Goal: Information Seeking & Learning: Learn about a topic

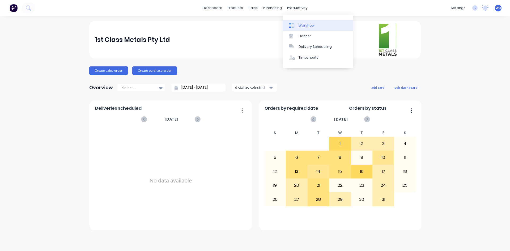
click at [313, 30] on link "Workflow" at bounding box center [318, 25] width 70 height 11
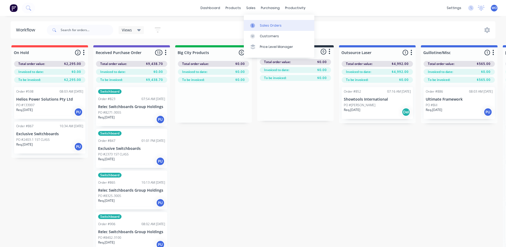
click at [262, 24] on div "Sales Orders" at bounding box center [271, 25] width 22 height 5
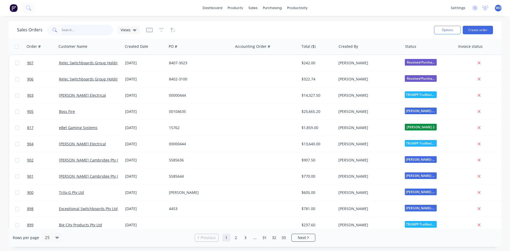
click at [75, 33] on input "text" at bounding box center [88, 30] width 52 height 11
type input "ebet"
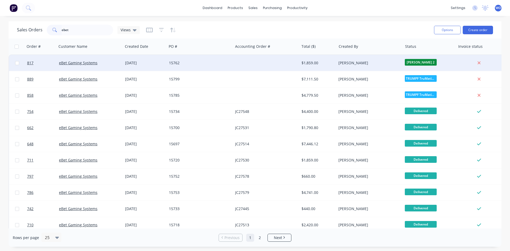
click at [149, 71] on div "817 eBet Gaming Systems [DATE] 15762 $1,859.00 [PERSON_NAME] [PERSON_NAME] 2" at bounding box center [257, 63] width 496 height 16
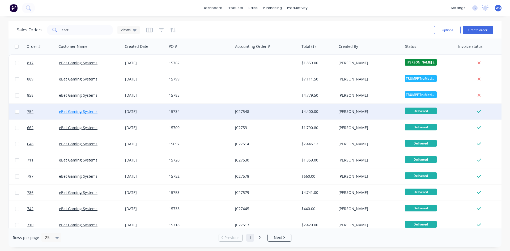
click at [77, 113] on link "eBet Gaming Systems" at bounding box center [78, 111] width 39 height 5
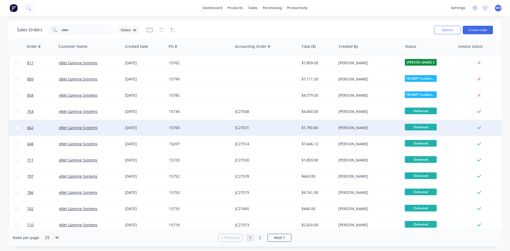
click at [226, 129] on div "15700" at bounding box center [198, 127] width 59 height 5
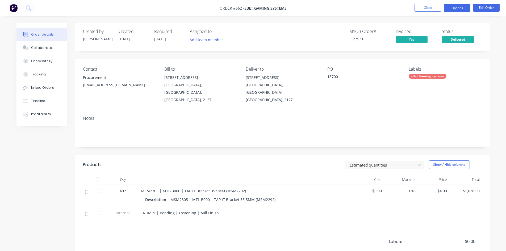
click at [459, 6] on button "Options" at bounding box center [457, 8] width 27 height 9
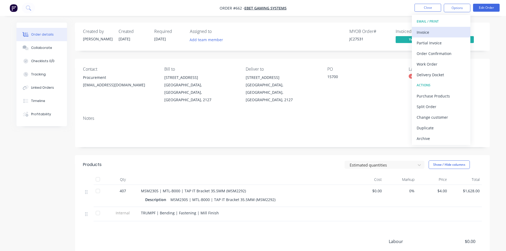
click at [438, 28] on div "Invoice" at bounding box center [440, 32] width 49 height 8
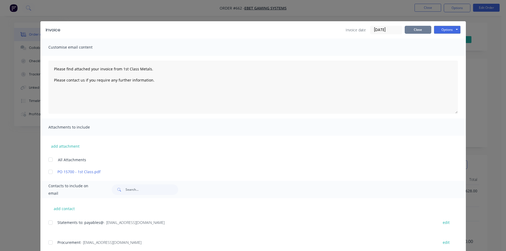
click at [414, 30] on button "Close" at bounding box center [417, 30] width 27 height 8
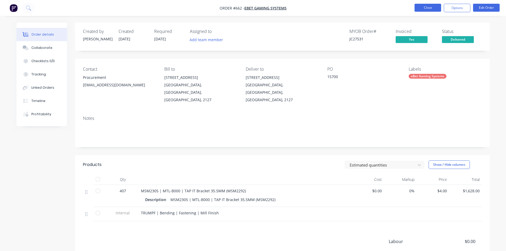
click at [421, 9] on button "Close" at bounding box center [427, 8] width 27 height 8
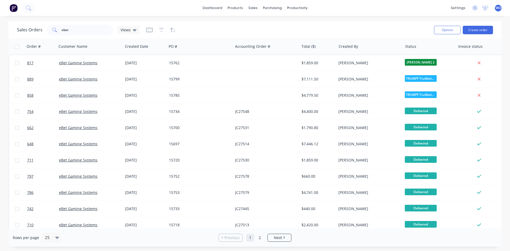
click at [10, 4] on img at bounding box center [14, 8] width 8 height 8
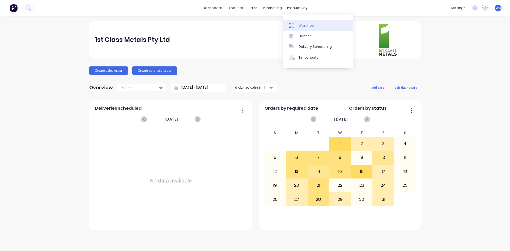
click at [310, 29] on link "Workflow" at bounding box center [318, 25] width 70 height 11
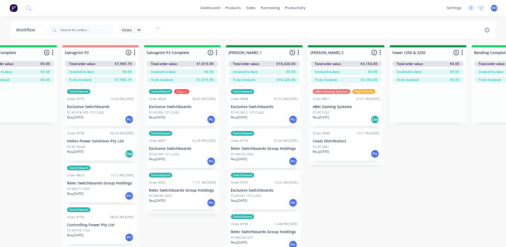
scroll to position [0, 769]
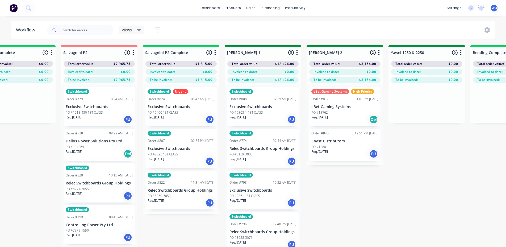
click at [178, 126] on div "Switchboard Urgent Order #824 08:43 AM [DATE] Exclusive Switchboards PO #2400 1…" at bounding box center [180, 106] width 71 height 39
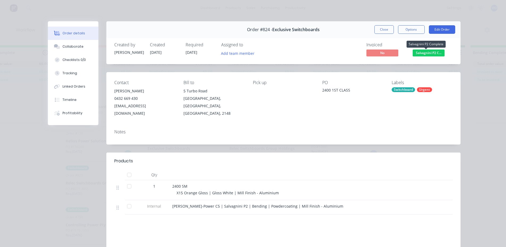
click at [418, 52] on span "Salvagnini P2 C..." at bounding box center [428, 52] width 32 height 7
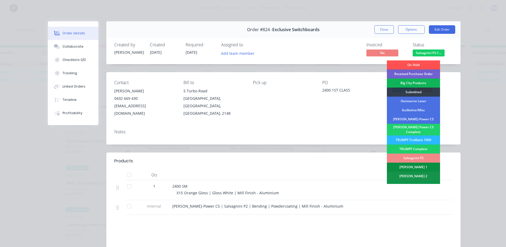
click at [410, 166] on div "[PERSON_NAME] 1" at bounding box center [413, 166] width 53 height 9
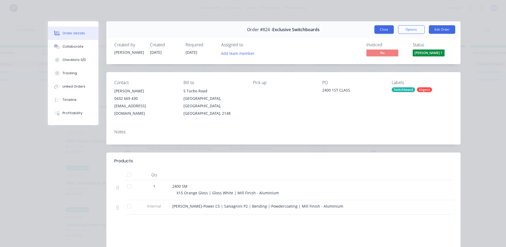
click at [377, 26] on button "Close" at bounding box center [383, 29] width 19 height 9
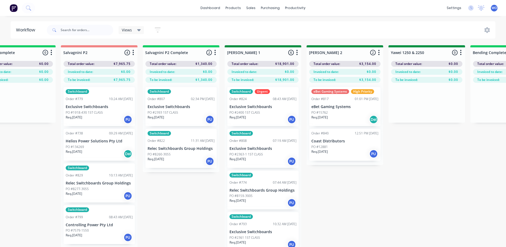
click at [192, 106] on p "Exclusive Switchboards" at bounding box center [180, 106] width 67 height 5
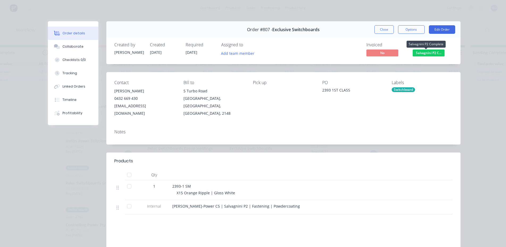
click at [423, 54] on span "Salvagnini P2 C..." at bounding box center [428, 52] width 32 height 7
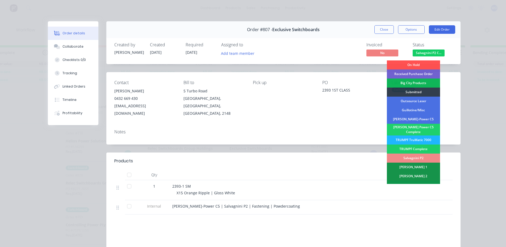
scroll to position [27, 0]
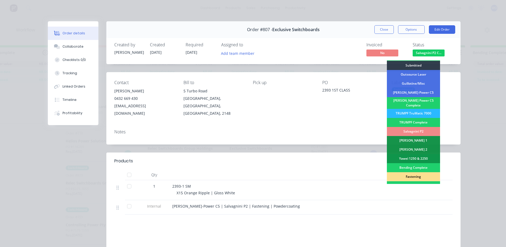
click at [412, 173] on div "Fastening" at bounding box center [413, 176] width 53 height 9
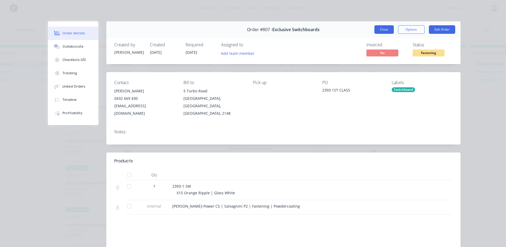
click at [379, 25] on button "Close" at bounding box center [383, 29] width 19 height 9
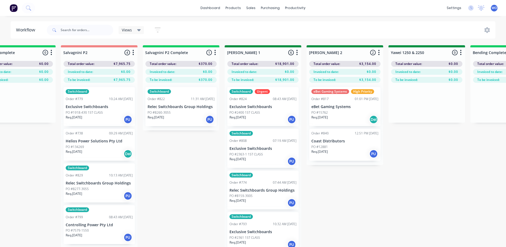
click at [208, 119] on div "PU" at bounding box center [209, 119] width 9 height 9
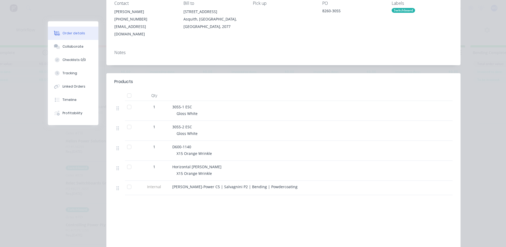
scroll to position [0, 0]
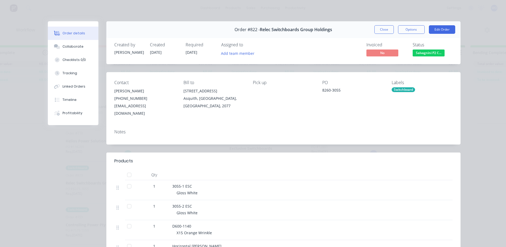
click at [436, 54] on span "Salvagnini P2 C..." at bounding box center [428, 52] width 32 height 7
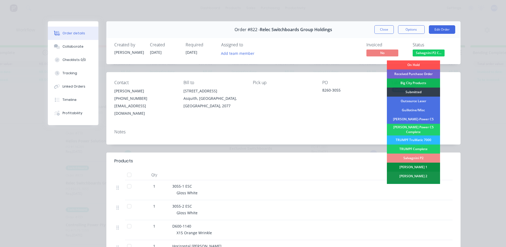
click at [417, 164] on div "[PERSON_NAME] 1" at bounding box center [413, 166] width 53 height 9
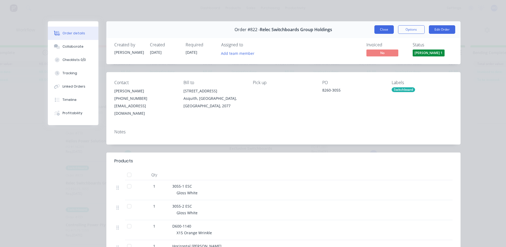
click at [378, 29] on button "Close" at bounding box center [383, 29] width 19 height 9
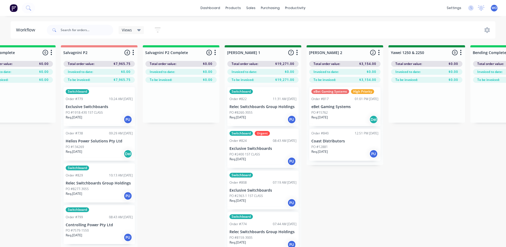
click at [202, 192] on div "On Hold 2 Status colour #FF4949 hex #FF4949 Save Cancel Notifications Email SMS…" at bounding box center [441, 155] width 2428 height 220
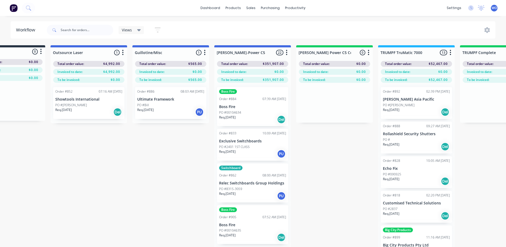
scroll to position [0, 285]
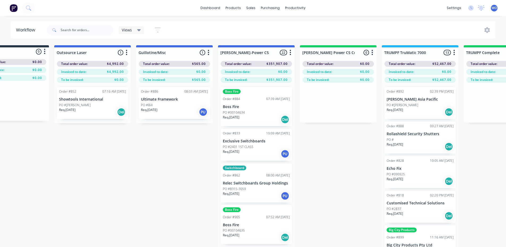
click at [12, 5] on img at bounding box center [14, 8] width 8 height 8
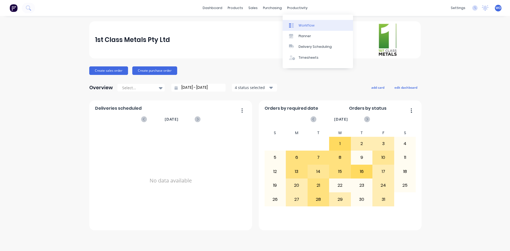
click at [310, 28] on div "Workflow" at bounding box center [307, 25] width 16 height 5
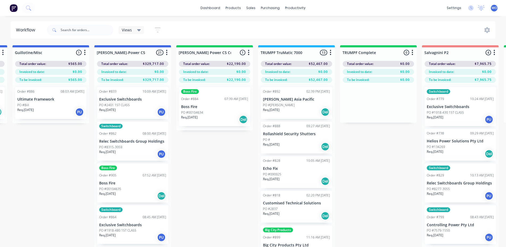
scroll to position [0, 450]
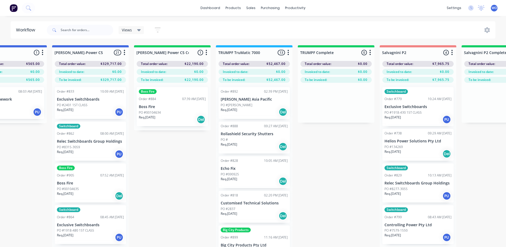
click at [175, 105] on p "Boss Fire" at bounding box center [172, 106] width 67 height 5
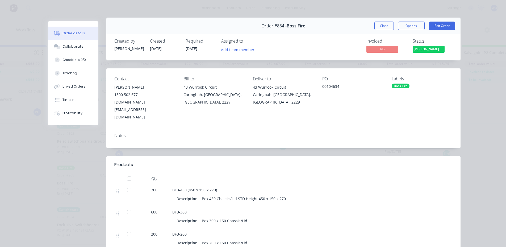
scroll to position [0, 0]
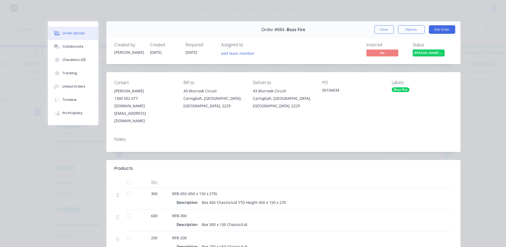
click at [426, 53] on span "[PERSON_NAME] Power C5 C..." at bounding box center [428, 52] width 32 height 7
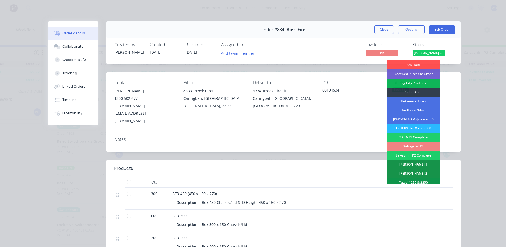
click at [413, 148] on div "Salvagnini P2" at bounding box center [413, 146] width 53 height 9
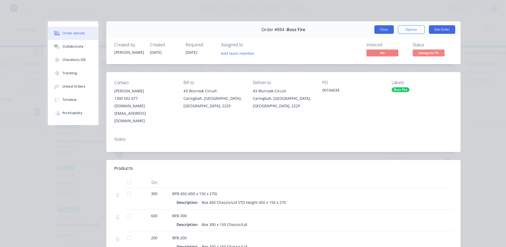
click at [378, 29] on button "Close" at bounding box center [383, 29] width 19 height 9
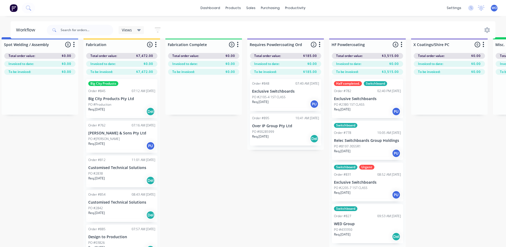
scroll to position [0, 1483]
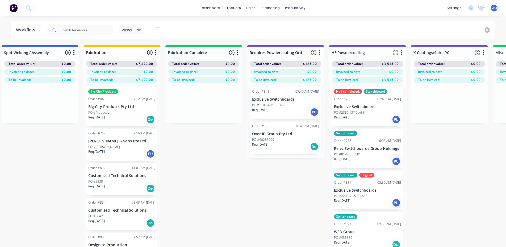
click at [59, 26] on span at bounding box center [54, 30] width 14 height 11
click at [65, 28] on input "text" at bounding box center [87, 30] width 53 height 11
type input "848"
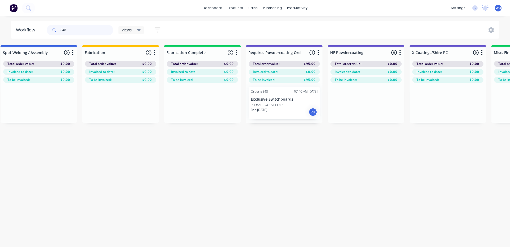
scroll to position [0, 1485]
drag, startPoint x: 74, startPoint y: 28, endPoint x: 0, endPoint y: 35, distance: 74.2
click at [0, 35] on div "Workflow 848 Views Save new view None (Default) edit [PERSON_NAME]'s edit [PERS…" at bounding box center [255, 29] width 510 height 17
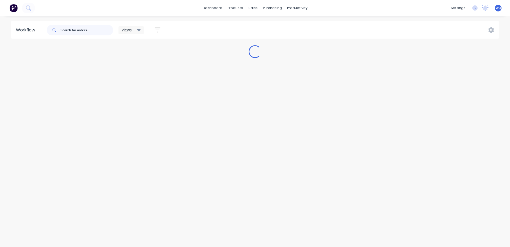
scroll to position [0, 0]
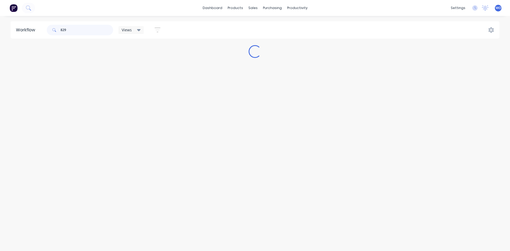
type input "829"
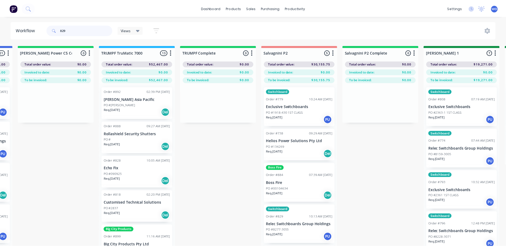
scroll to position [0, 589]
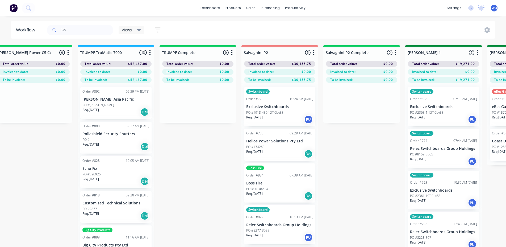
drag, startPoint x: 179, startPoint y: 246, endPoint x: 196, endPoint y: 246, distance: 17.3
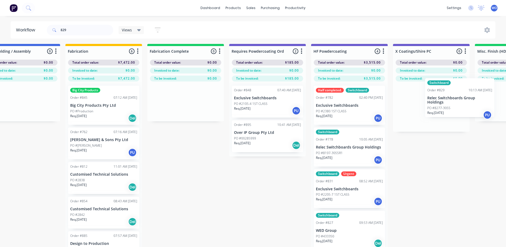
scroll to position [1, 1519]
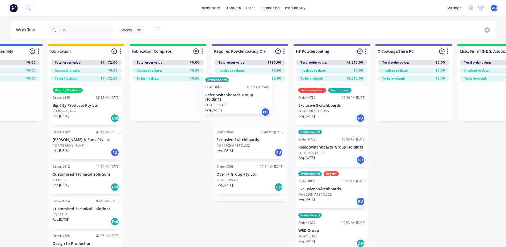
drag, startPoint x: 179, startPoint y: 227, endPoint x: 230, endPoint y: 96, distance: 140.7
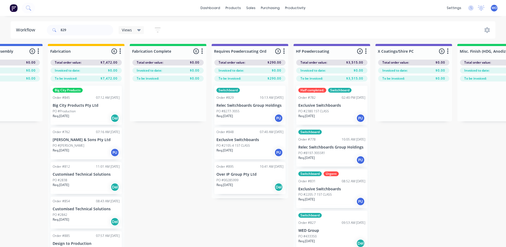
click at [11, 9] on img at bounding box center [14, 8] width 8 height 8
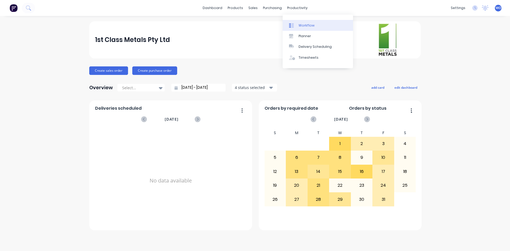
click at [306, 29] on link "Workflow" at bounding box center [318, 25] width 70 height 11
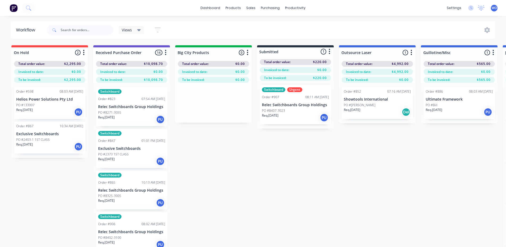
click at [13, 9] on img at bounding box center [14, 8] width 8 height 8
